Goal: Information Seeking & Learning: Learn about a topic

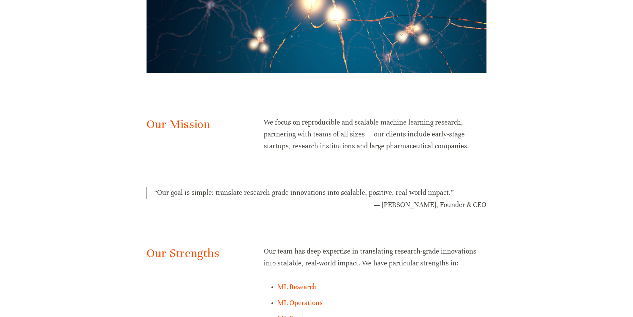
scroll to position [330, 0]
drag, startPoint x: 400, startPoint y: 205, endPoint x: 437, endPoint y: 204, distance: 37.1
click at [437, 204] on figcaption "— [PERSON_NAME], Founder & CEO" at bounding box center [316, 205] width 340 height 12
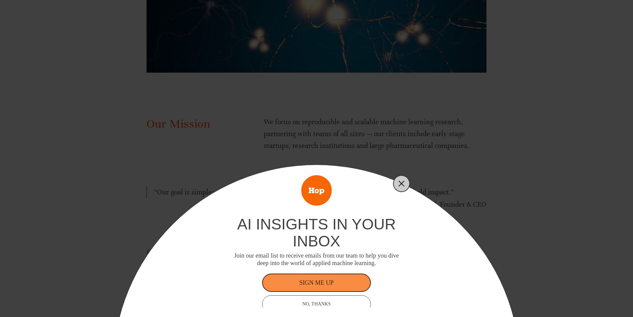
click at [404, 187] on button "Close" at bounding box center [402, 184] width 10 height 10
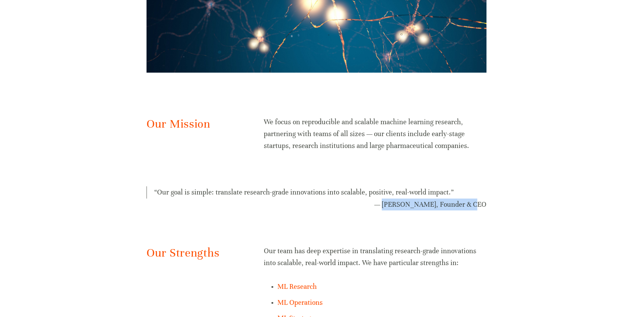
drag, startPoint x: 399, startPoint y: 205, endPoint x: 488, endPoint y: 206, distance: 88.4
click at [488, 206] on div "“ Our goal is simple: translate research-grade innovations into scalable, posit…" at bounding box center [316, 198] width 351 height 35
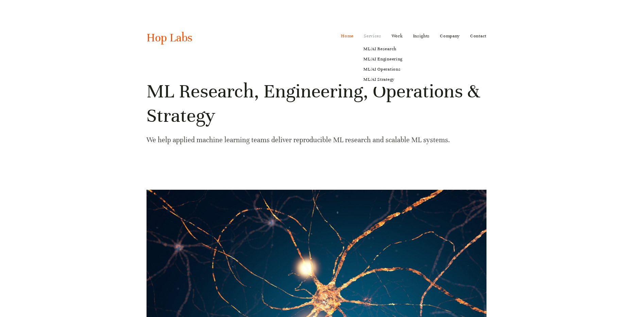
click at [376, 36] on link "Services" at bounding box center [373, 36] width 18 height 11
click at [377, 46] on link "ML/AI Research" at bounding box center [383, 49] width 49 height 10
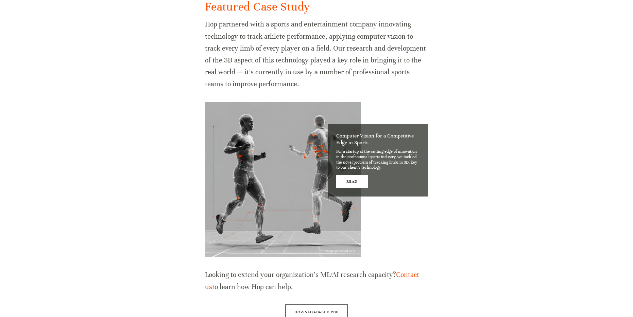
scroll to position [634, 0]
